Goal: Obtain resource: Download file/media

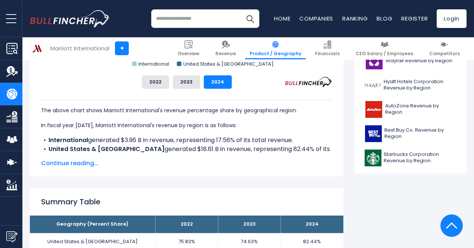
scroll to position [343, 0]
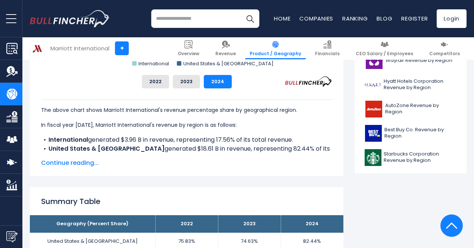
click at [307, 81] on div "Marriott International's Revenue Share by Region Created with Highcharts 12.1.2…" at bounding box center [186, 4] width 291 height 169
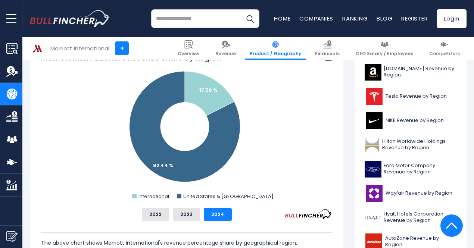
scroll to position [210, 0]
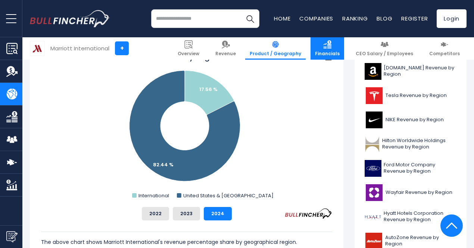
click at [340, 55] on span "Financials" at bounding box center [327, 54] width 25 height 6
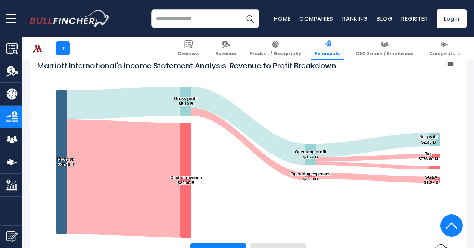
scroll to position [120, 0]
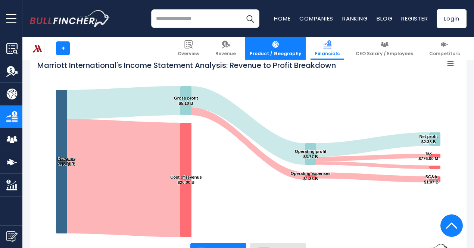
click at [278, 46] on img at bounding box center [275, 44] width 8 height 8
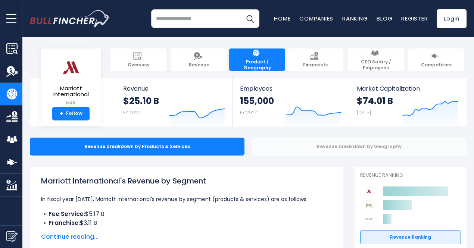
click at [320, 143] on div "Revenue breakdown by Geography" at bounding box center [359, 147] width 215 height 18
click at [334, 144] on div "Revenue breakdown by Geography" at bounding box center [359, 147] width 215 height 18
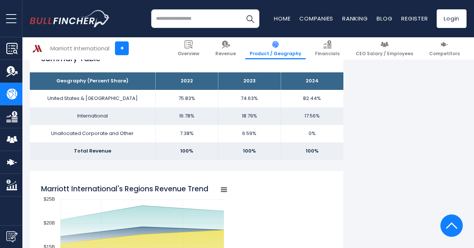
scroll to position [451, 0]
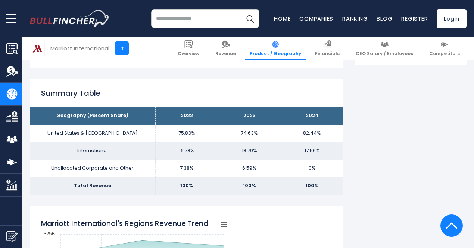
click at [244, 112] on th "2023" at bounding box center [249, 116] width 63 height 18
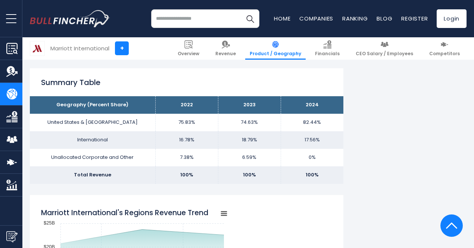
scroll to position [469, 0]
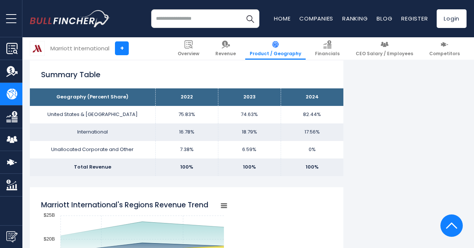
click at [310, 115] on td "82.44%" at bounding box center [312, 115] width 63 height 18
click at [335, 72] on div "Summary Table Geography (Percent Share) 2022 2023 2024 United States & Canada 7…" at bounding box center [186, 117] width 313 height 115
drag, startPoint x: 327, startPoint y: 75, endPoint x: 299, endPoint y: 79, distance: 28.6
click at [299, 79] on h2 "Summary Table" at bounding box center [186, 74] width 291 height 11
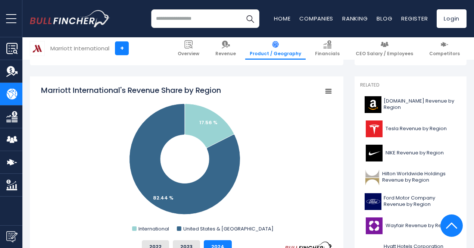
scroll to position [180, 0]
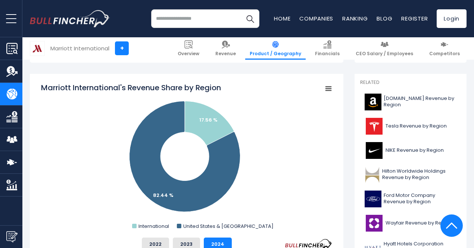
click at [323, 89] on rect "Marriott International's Revenue Share by Region" at bounding box center [328, 89] width 10 height 10
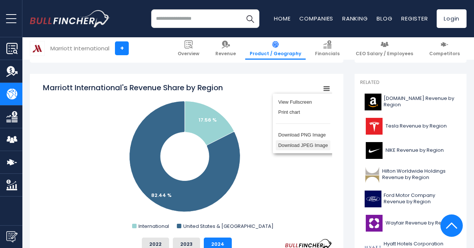
click at [307, 147] on li "Download JPEG Image" at bounding box center [303, 145] width 54 height 10
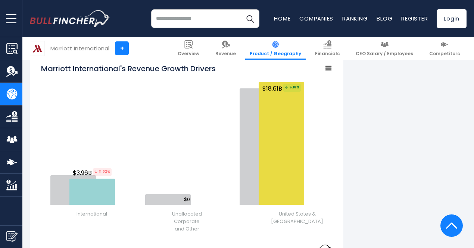
scroll to position [882, 0]
click at [323, 66] on rect "Marriott International's Revenue Growth Drivers" at bounding box center [328, 68] width 10 height 10
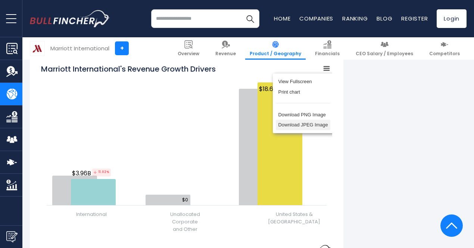
click at [307, 127] on li "Download JPEG Image" at bounding box center [303, 125] width 54 height 10
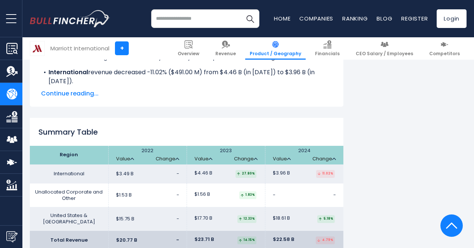
scroll to position [1107, 0]
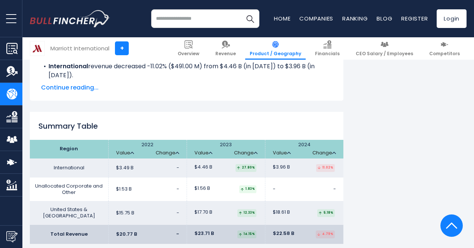
click at [294, 128] on h2 "Summary Table" at bounding box center [186, 126] width 313 height 11
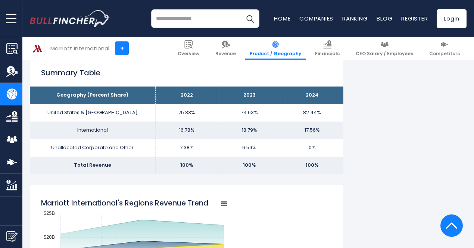
scroll to position [470, 0]
